Goal: Complete application form

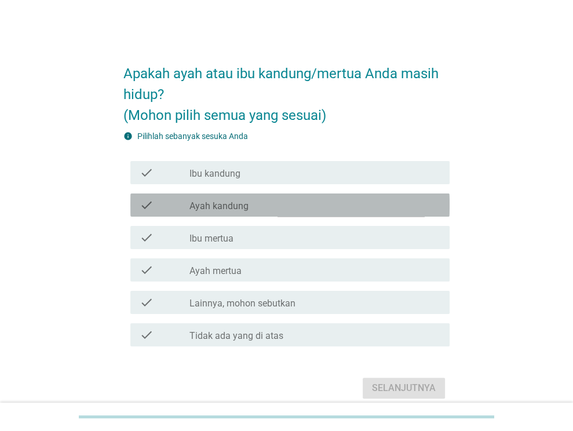
click at [253, 206] on div "check_box_outline_blank Ayah kandung" at bounding box center [314, 205] width 251 height 14
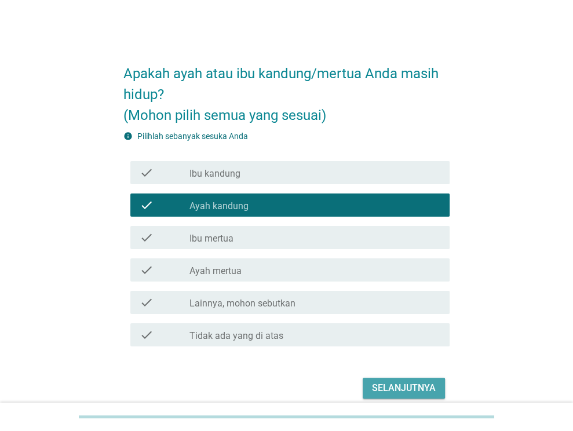
click at [426, 378] on button "Selanjutnya" at bounding box center [404, 388] width 82 height 21
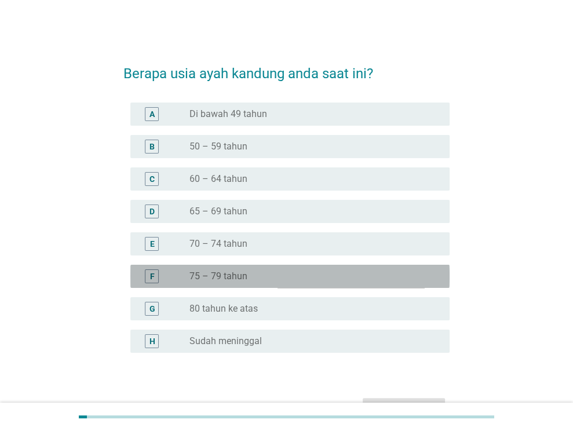
click at [311, 279] on div "radio_button_unchecked 75 – 79 tahun" at bounding box center [310, 277] width 242 height 12
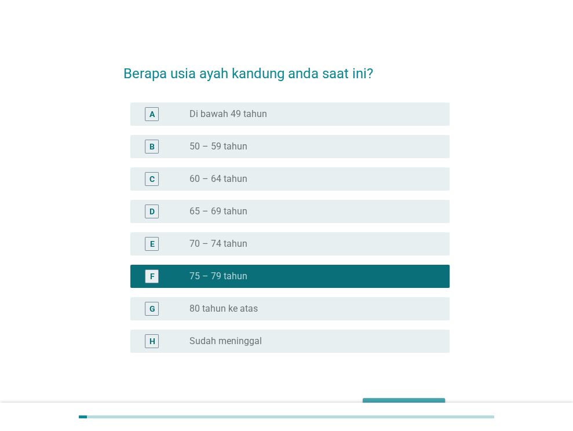
click at [396, 398] on button "Selanjutnya" at bounding box center [404, 408] width 82 height 21
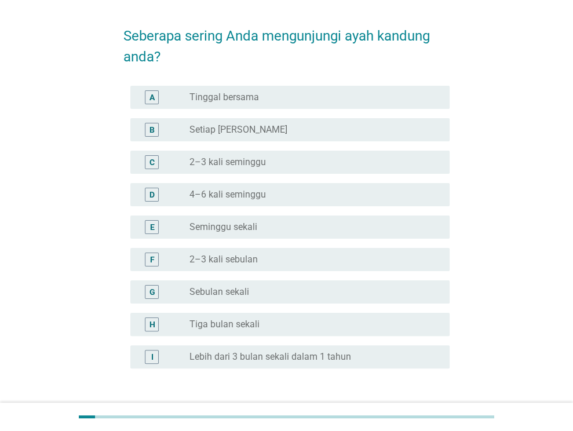
scroll to position [58, 0]
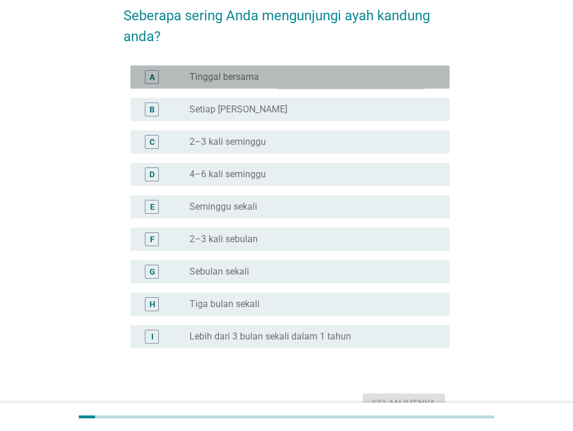
click at [299, 79] on div "radio_button_unchecked Tinggal bersama" at bounding box center [310, 77] width 242 height 12
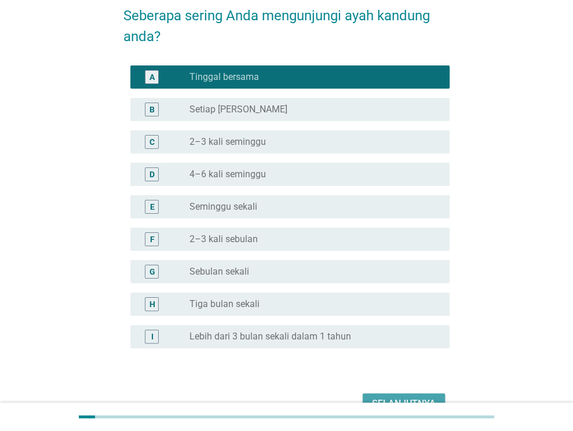
click at [407, 395] on button "Selanjutnya" at bounding box center [404, 403] width 82 height 21
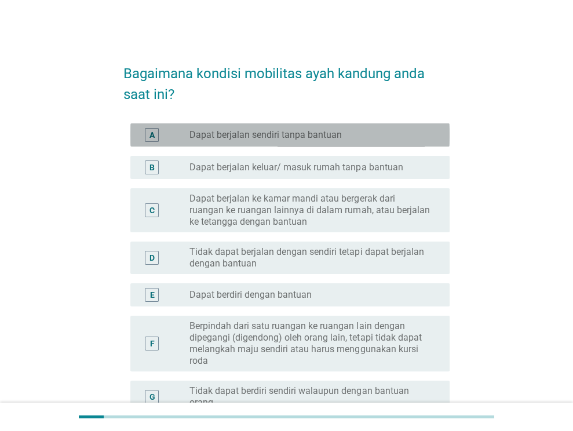
click at [349, 132] on div "radio_button_unchecked Dapat berjalan sendiri tanpa bantuan" at bounding box center [310, 135] width 242 height 12
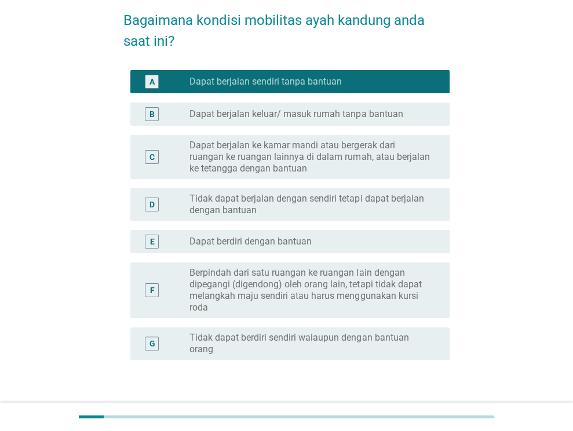
scroll to position [131, 0]
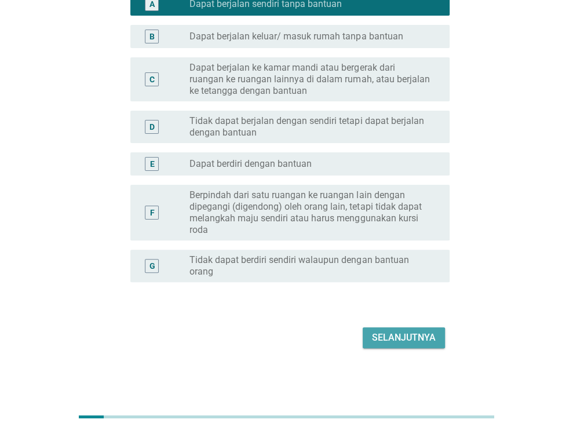
click at [400, 337] on div "Selanjutnya" at bounding box center [404, 338] width 64 height 14
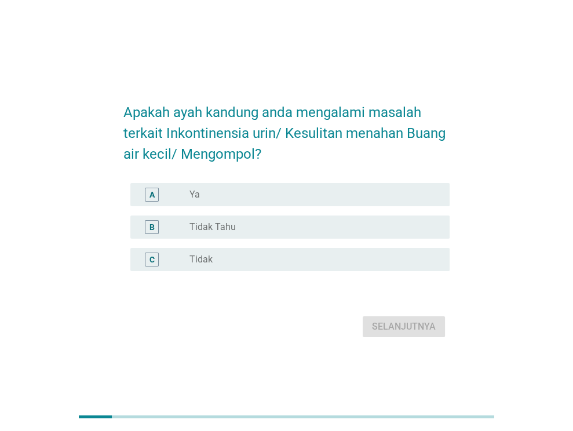
click at [250, 254] on div "radio_button_unchecked Tidak" at bounding box center [310, 260] width 242 height 12
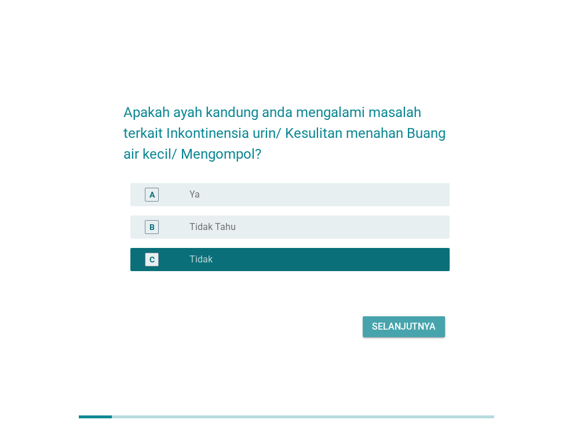
click at [408, 328] on div "Selanjutnya" at bounding box center [404, 327] width 64 height 14
